Goal: Transaction & Acquisition: Book appointment/travel/reservation

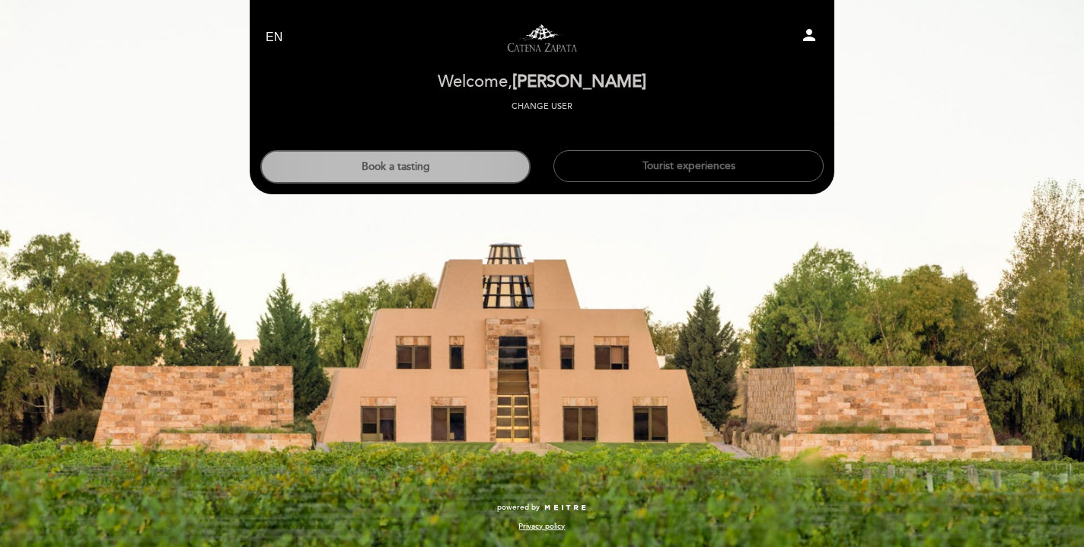
click at [474, 173] on button "Book a tasting" at bounding box center [395, 167] width 270 height 34
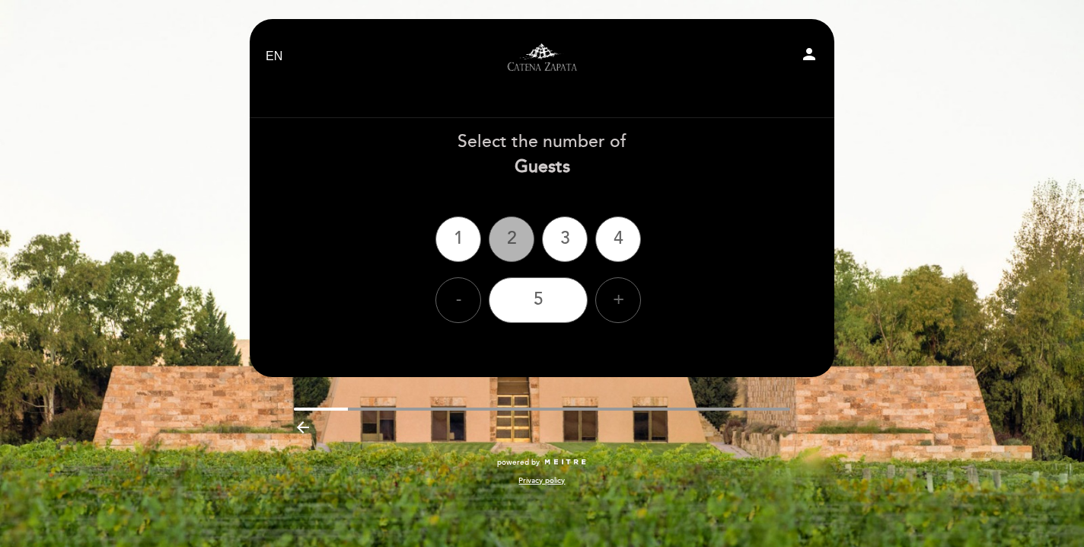
click at [516, 238] on div "2" at bounding box center [512, 239] width 46 height 46
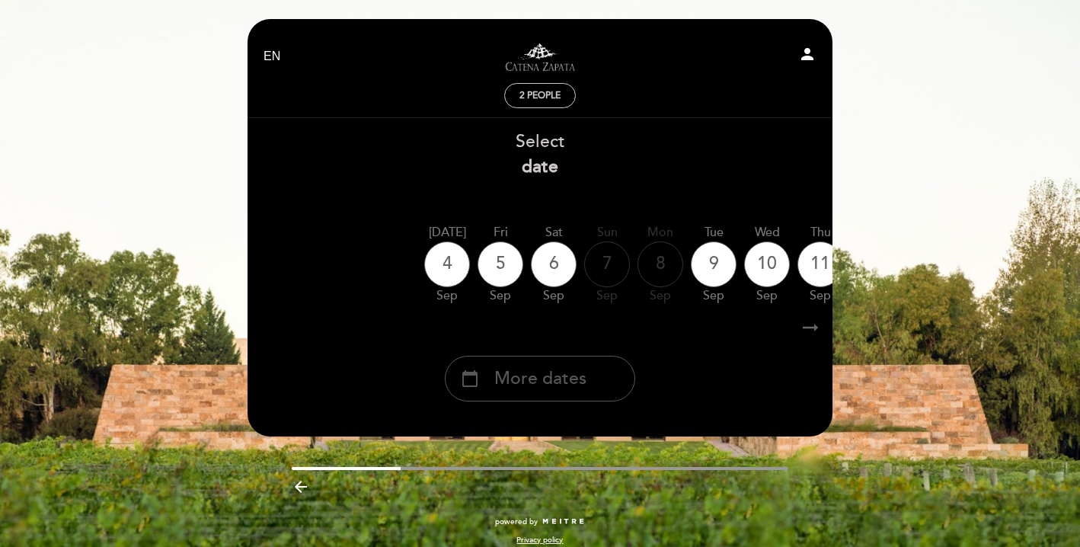
click at [533, 370] on span "More dates" at bounding box center [540, 378] width 92 height 25
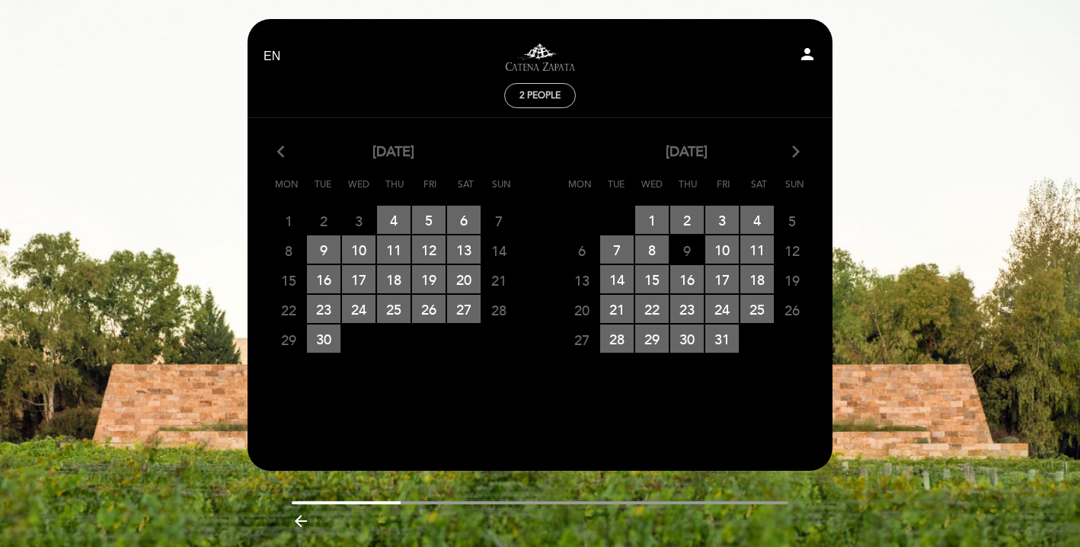
click at [797, 155] on icon "arrow_forward_ios" at bounding box center [796, 152] width 14 height 20
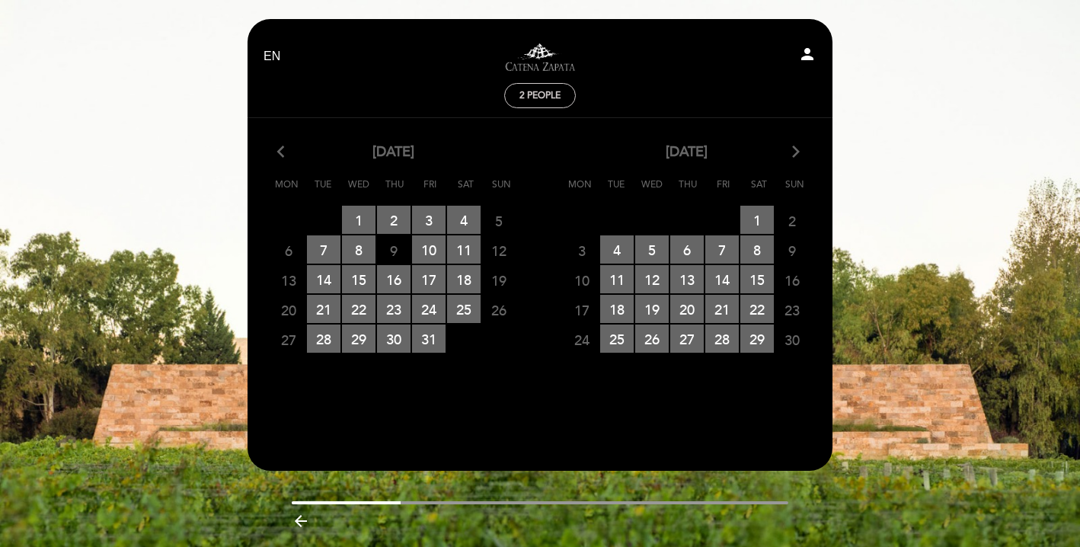
click at [797, 155] on icon "arrow_forward_ios" at bounding box center [796, 152] width 14 height 20
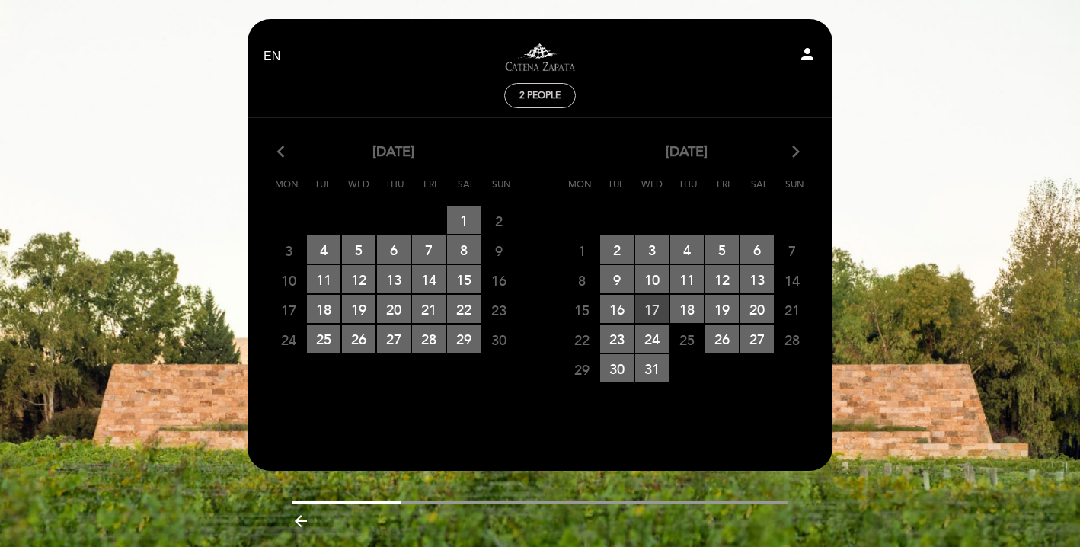
click at [654, 302] on span "17 RESERVATIONS AVAILABLE" at bounding box center [652, 309] width 34 height 28
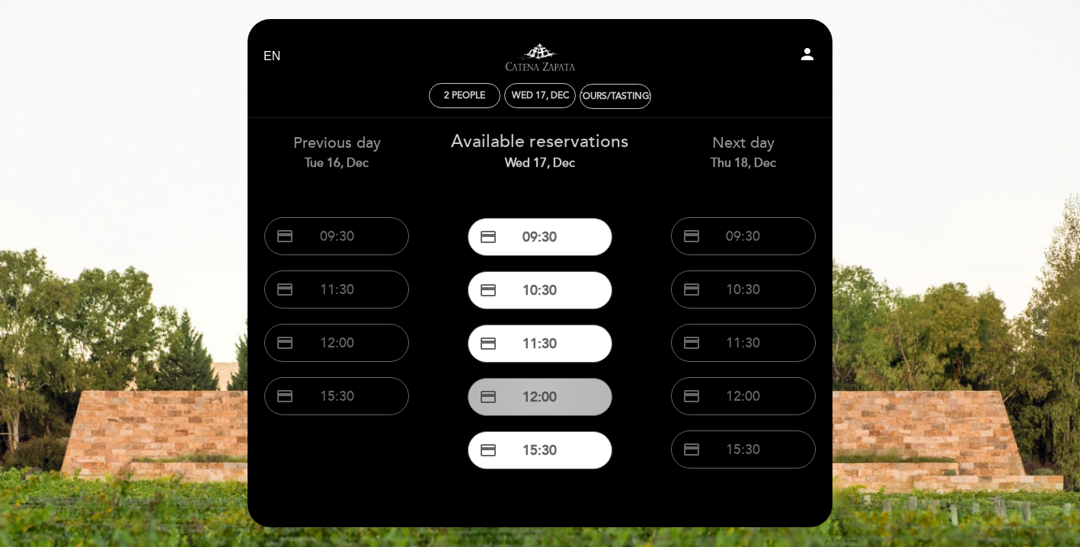
click at [542, 392] on button "credit_card 12:00" at bounding box center [540, 397] width 145 height 38
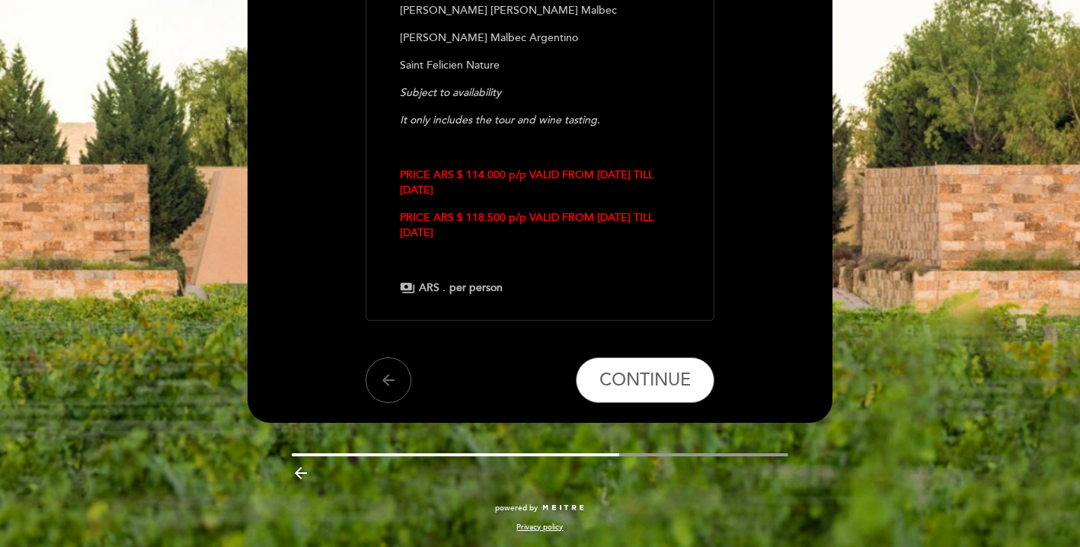
scroll to position [409, 0]
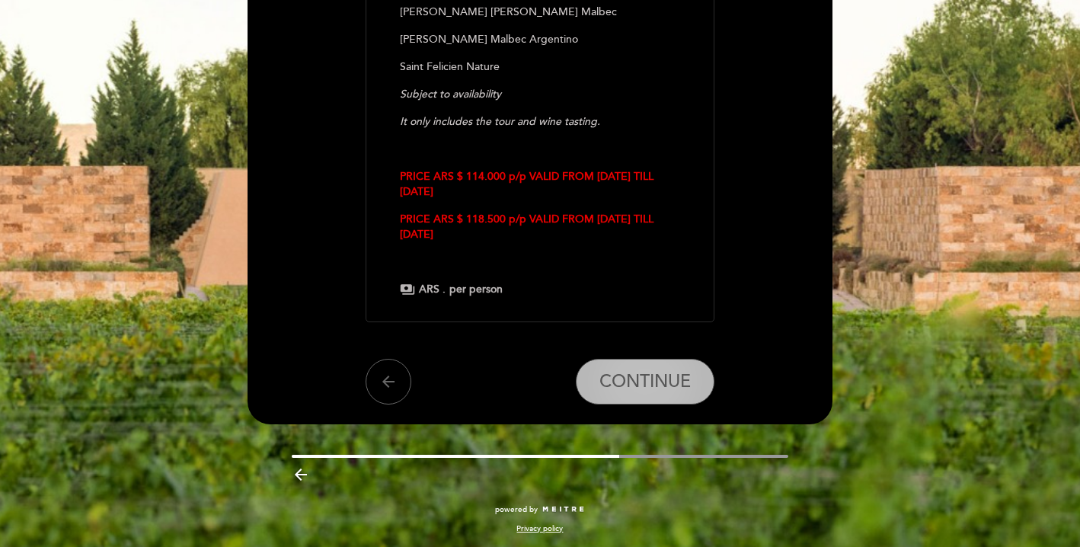
click at [658, 390] on span "CONTINUE" at bounding box center [644, 382] width 91 height 21
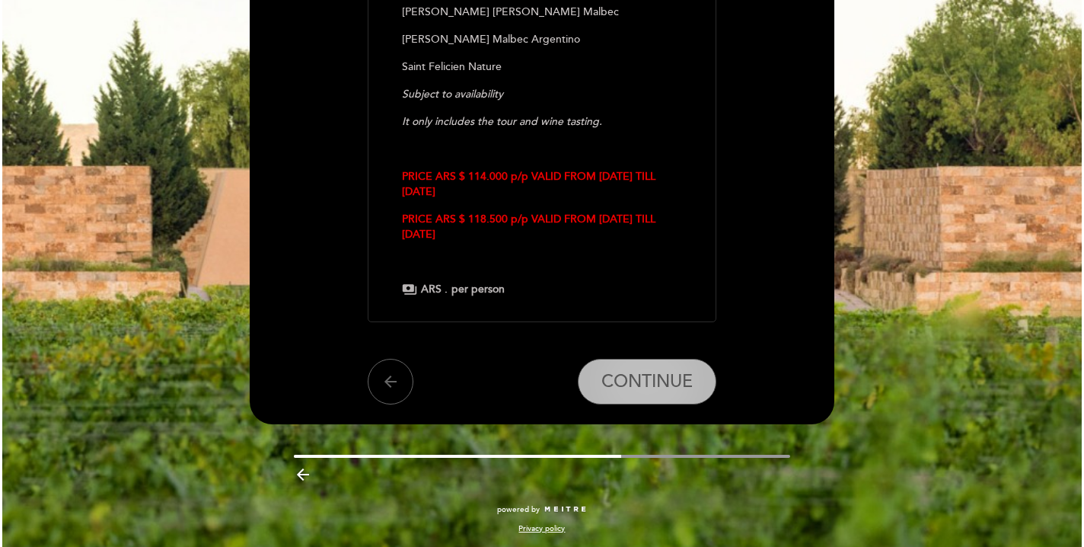
scroll to position [0, 0]
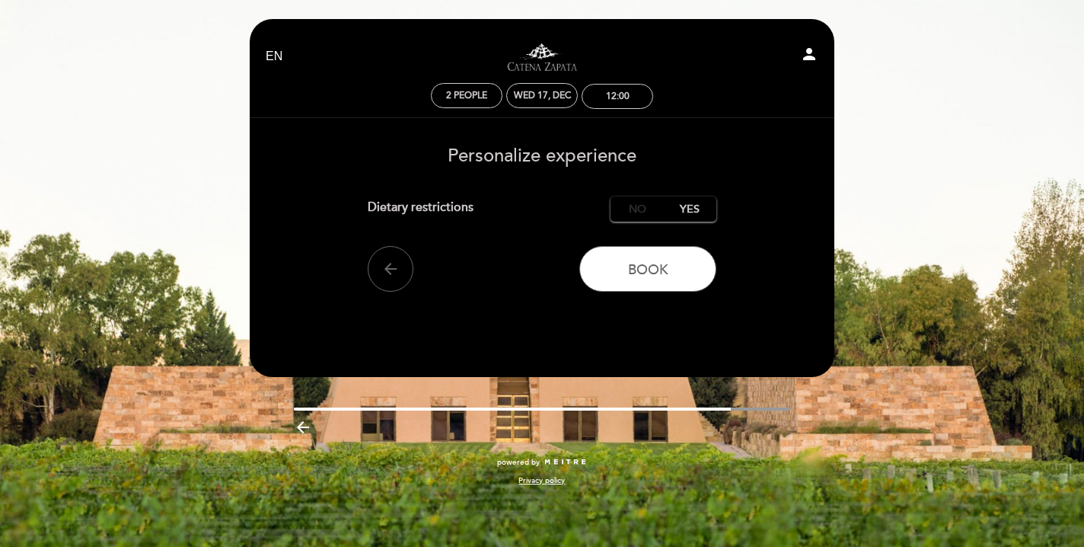
click at [637, 205] on label "No" at bounding box center [637, 208] width 53 height 25
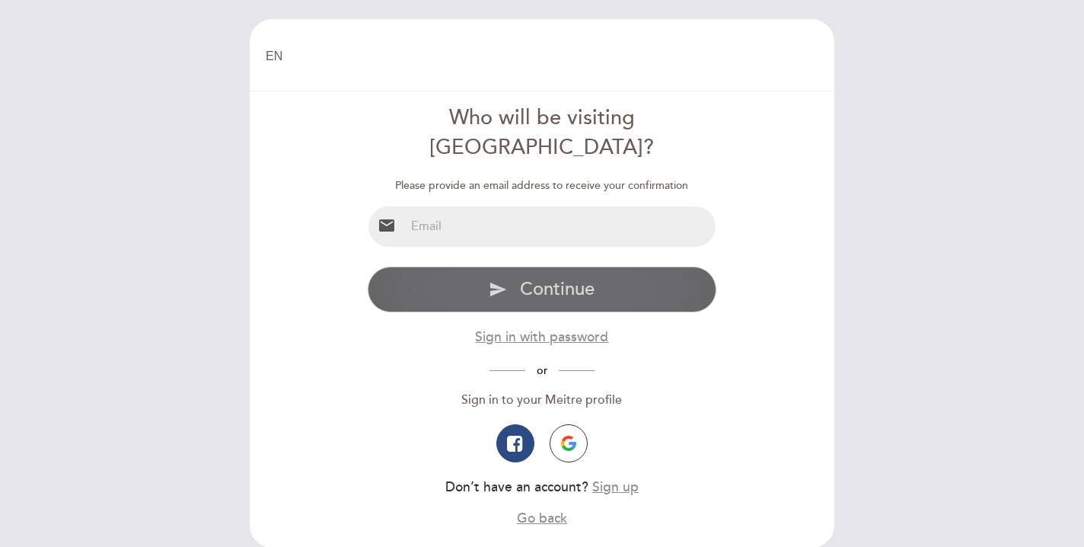
type input "julietars@icloud.com"
click at [528, 278] on span "Continue" at bounding box center [557, 289] width 75 height 22
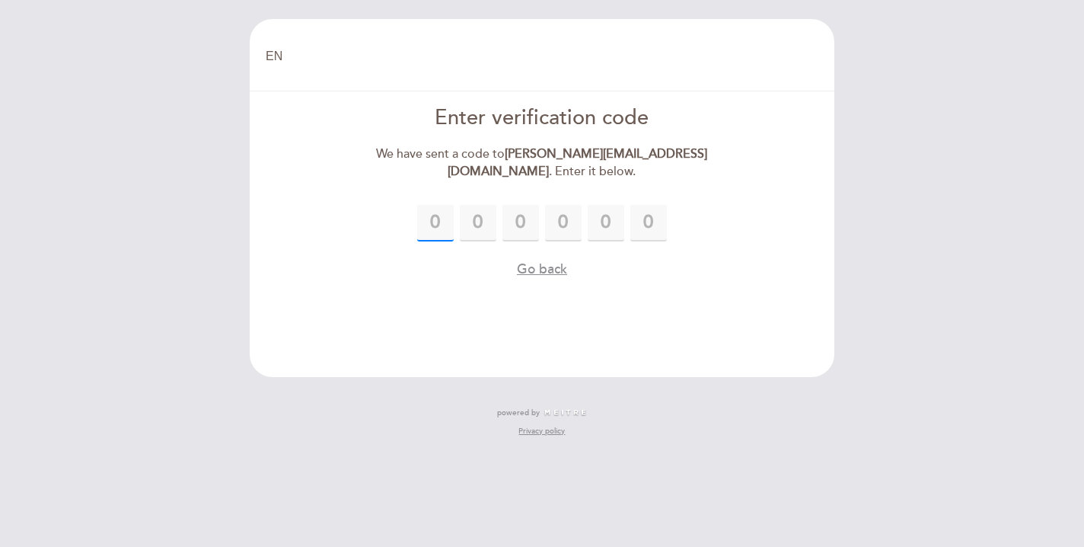
click at [439, 205] on input "text" at bounding box center [435, 223] width 37 height 37
type input "6"
type input "2"
type input "7"
type input "6"
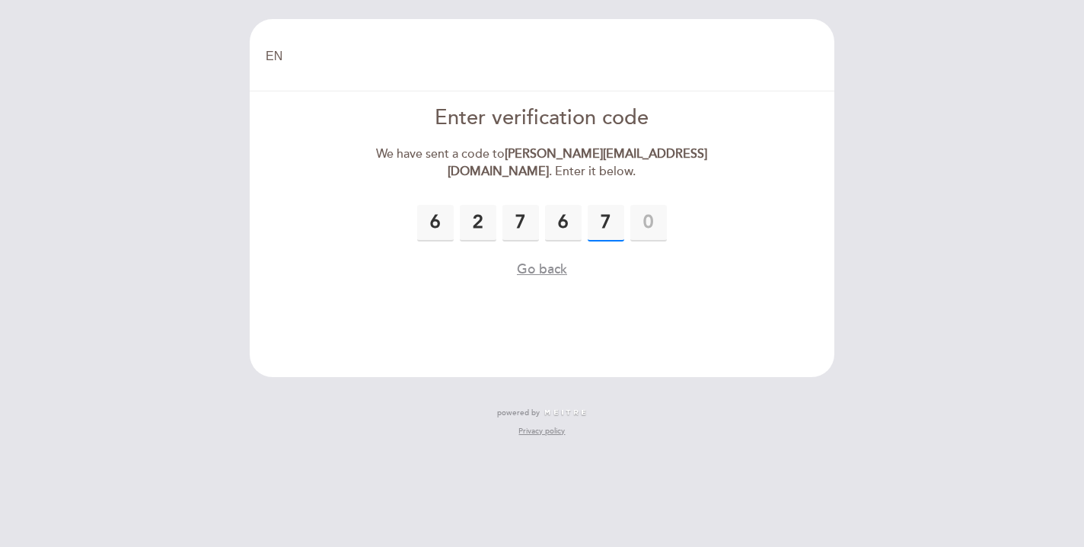
type input "7"
type input "8"
